Goal: Information Seeking & Learning: Learn about a topic

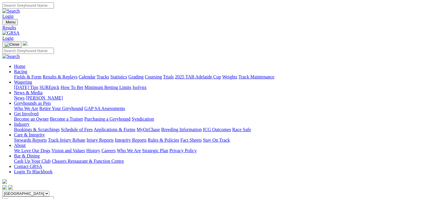
click at [71, 74] on link "Results & Replays" at bounding box center [60, 76] width 35 height 5
click at [54, 196] on input "Select date" at bounding box center [28, 199] width 52 height 6
type input "Thursday, 31 Jul 2025"
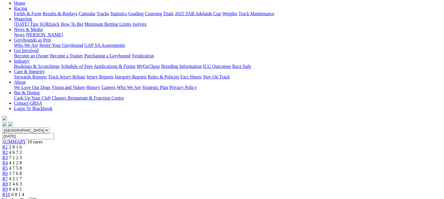
scroll to position [82, 0]
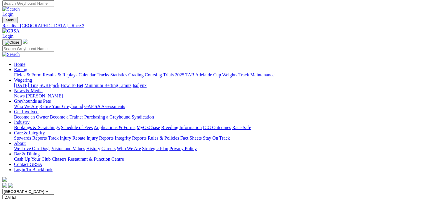
scroll to position [0, 0]
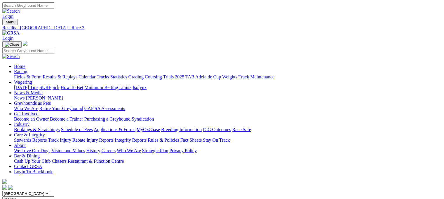
click at [72, 74] on link "Results & Replays" at bounding box center [60, 76] width 35 height 5
click at [54, 196] on input "Select date" at bounding box center [28, 199] width 52 height 6
type input "[DATE]"
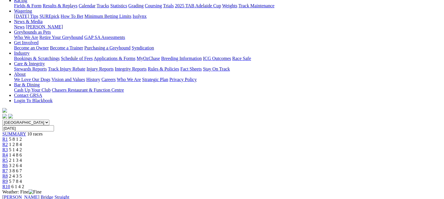
scroll to position [70, 0]
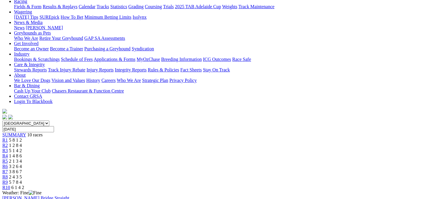
click at [8, 153] on link "R4" at bounding box center [5, 155] width 6 height 5
click at [8, 158] on link "R5" at bounding box center [5, 160] width 6 height 5
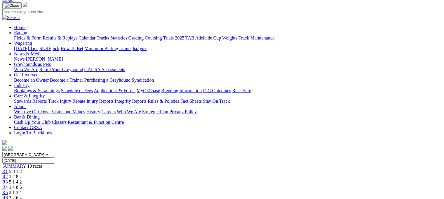
scroll to position [29, 0]
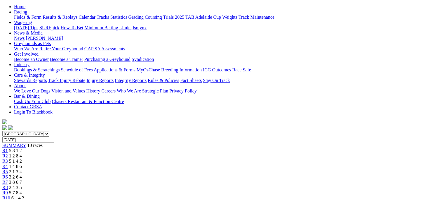
scroll to position [35, 0]
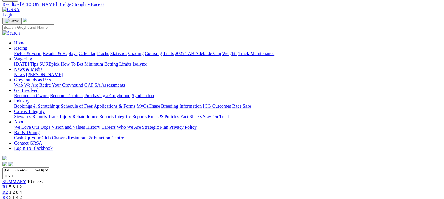
scroll to position [23, 0]
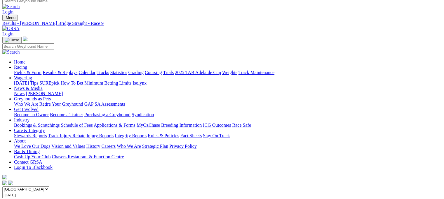
scroll to position [0, 0]
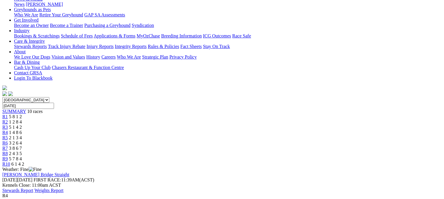
scroll to position [82, 0]
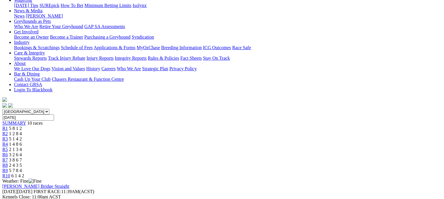
click at [22, 136] on span "5 1 4 2" at bounding box center [15, 138] width 13 height 5
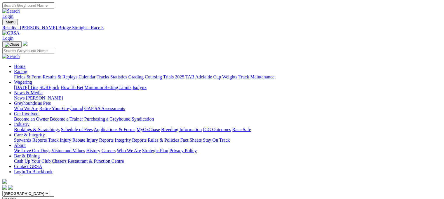
click at [73, 74] on link "Results & Replays" at bounding box center [60, 76] width 35 height 5
click at [54, 196] on input "Select date" at bounding box center [28, 199] width 52 height 6
type input "[DATE]"
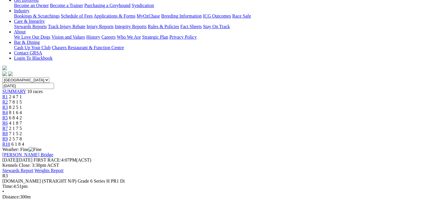
scroll to position [117, 0]
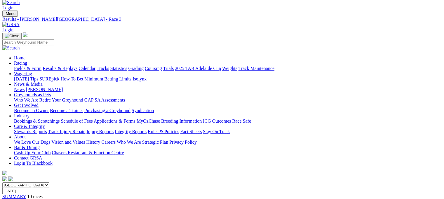
scroll to position [0, 0]
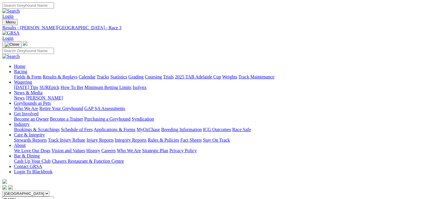
click at [18, 74] on link "Fields & Form" at bounding box center [27, 76] width 27 height 5
click at [68, 74] on link "Results & Replays" at bounding box center [60, 76] width 35 height 5
click at [54, 196] on input "Select date" at bounding box center [28, 199] width 52 height 6
type input "[DATE]"
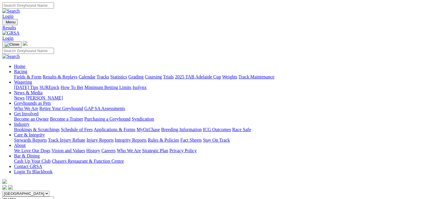
click at [54, 196] on input "Sunday, 17 Aug 2025" at bounding box center [28, 199] width 52 height 6
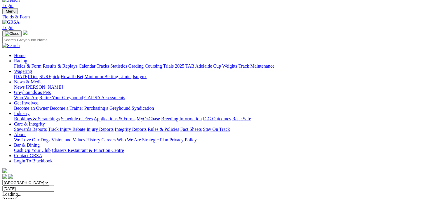
click at [70, 63] on link "Results & Replays" at bounding box center [60, 65] width 35 height 5
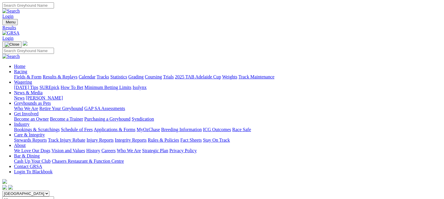
click at [54, 196] on input "Select date" at bounding box center [28, 199] width 52 height 6
type input "[DATE]"
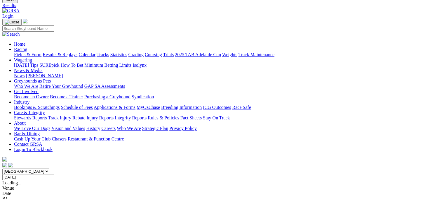
scroll to position [23, 0]
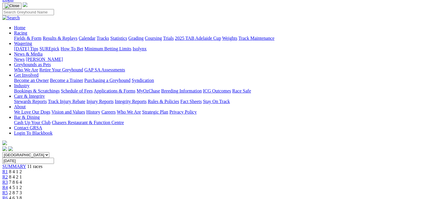
scroll to position [25, 0]
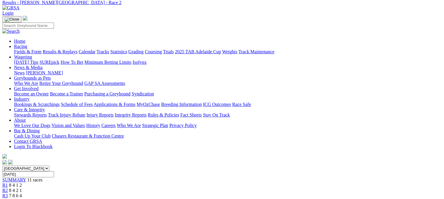
click at [54, 171] on input "[DATE]" at bounding box center [28, 174] width 52 height 6
type input "[DATE]"
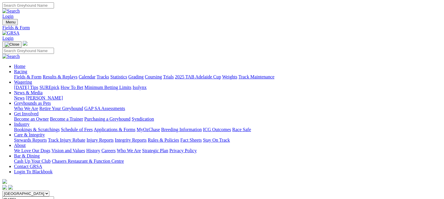
click at [77, 74] on link "Results & Replays" at bounding box center [60, 76] width 35 height 5
click at [54, 196] on input "Select date" at bounding box center [28, 199] width 52 height 6
type input "Sunday, 10 Aug 2025"
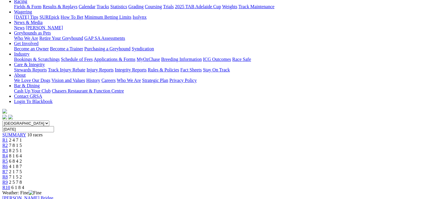
click at [8, 148] on link "R3" at bounding box center [5, 150] width 6 height 5
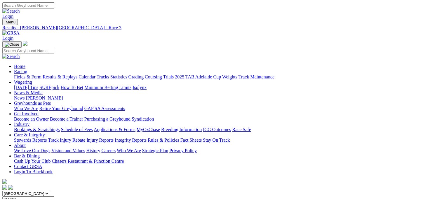
click at [54, 196] on input "Sunday, 10 Aug 2025" at bounding box center [28, 199] width 52 height 6
type input "[DATE]"
click at [74, 74] on link "Results & Replays" at bounding box center [60, 76] width 35 height 5
click at [54, 196] on input "Select date" at bounding box center [28, 199] width 52 height 6
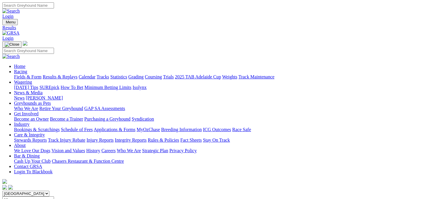
type input "[DATE]"
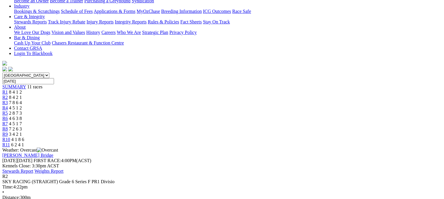
scroll to position [129, 0]
